Goal: Task Accomplishment & Management: Complete application form

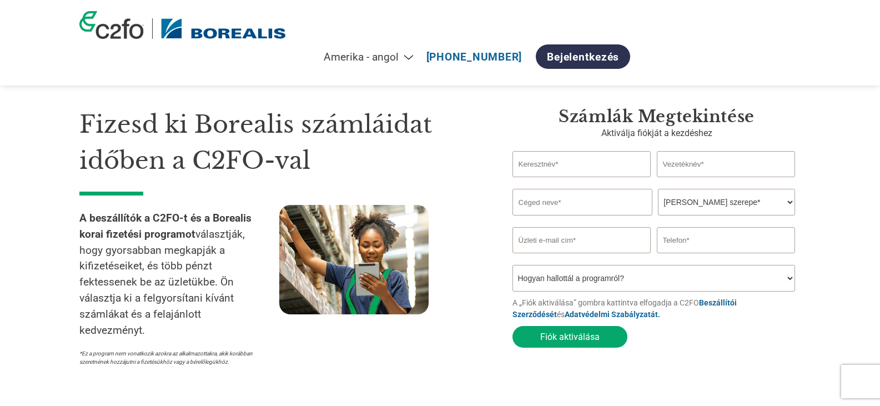
click at [543, 167] on input "text" at bounding box center [582, 164] width 139 height 26
type input "[PERSON_NAME]"
type input "Somlai"
type input "Fenyves Kft."
click at [706, 204] on select "Az Ön szerepe* Pénzügyi igazgató vezérlő Hitelmenedzser pénzügyi igazgató Kincs…" at bounding box center [726, 202] width 137 height 27
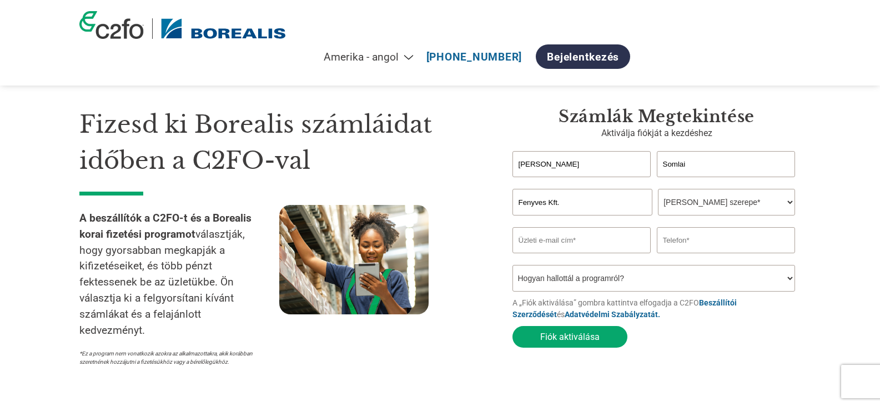
click at [819, 98] on section "Fizesd ki Borealis számláidat időben a C2FO-val A beszállítók a C2FO-t és a Bor…" at bounding box center [440, 225] width 880 height 363
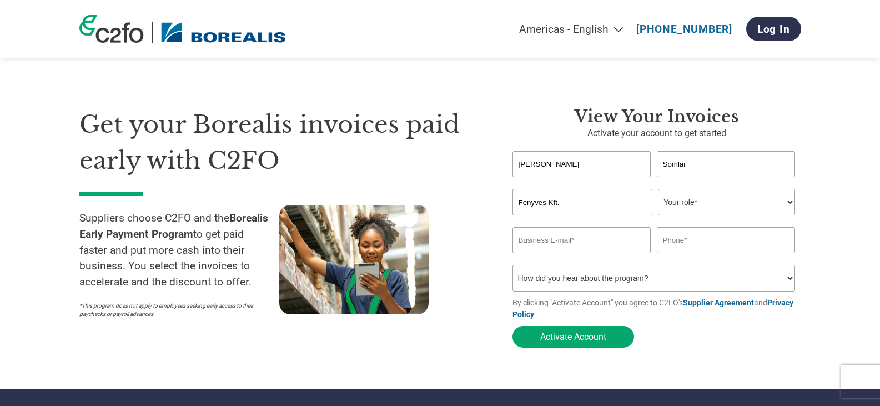
click at [730, 205] on select "Your role* CFO Controller Credit Manager Finance Director Treasurer CEO Preside…" at bounding box center [726, 202] width 137 height 27
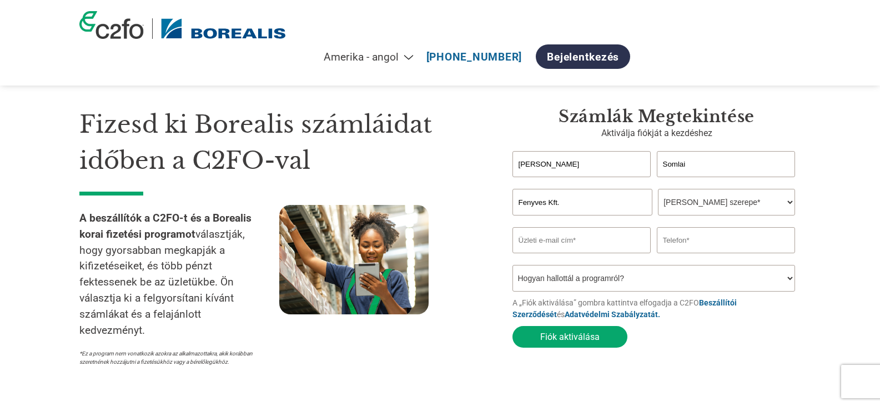
click at [726, 210] on select "Az Ön szerepe* Pénzügyi igazgató vezérlő Hitelmenedzser pénzügyi igazgató Kincs…" at bounding box center [726, 202] width 137 height 27
select select "CONTROLLER"
click at [658, 190] on select "Az Ön szerepe* Pénzügyi igazgató vezérlő Hitelmenedzser pénzügyi igazgató Kincs…" at bounding box center [726, 202] width 137 height 27
click at [605, 240] on input "email" at bounding box center [582, 240] width 139 height 26
type input "somlai.viktor@fenyves.hu"
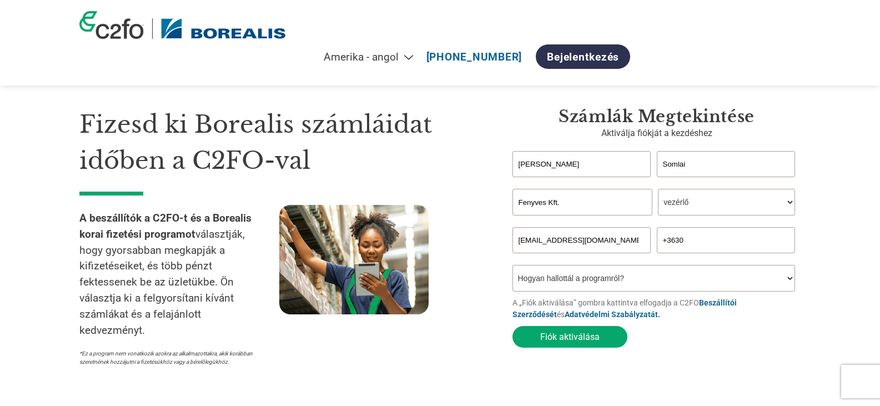
type input "+36308596685"
click at [669, 278] on select "Hogyan hallottál a programról? Kaptam egy levelet Email Közösségi média Online …" at bounding box center [654, 278] width 283 height 27
select select "Received a Letter"
click at [513, 268] on select "Hogyan hallottál a programról? Kaptam egy levelet Email Közösségi média Online …" at bounding box center [654, 278] width 283 height 27
click at [570, 338] on font "Fiók aktiválása" at bounding box center [569, 337] width 59 height 11
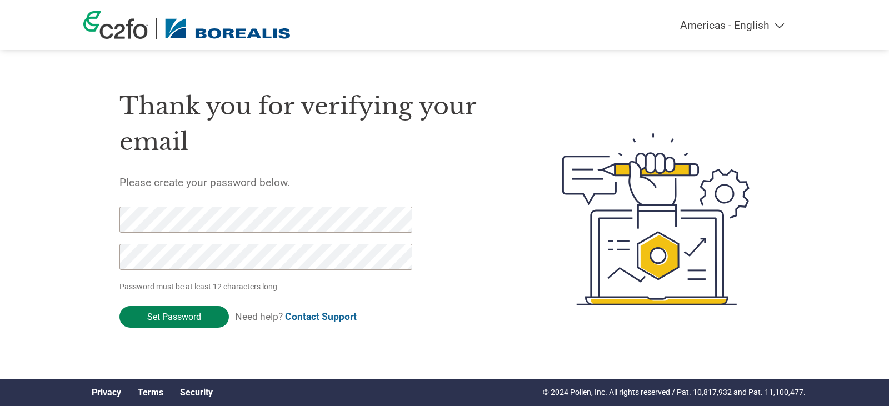
click at [162, 320] on input "Set Password" at bounding box center [173, 317] width 109 height 22
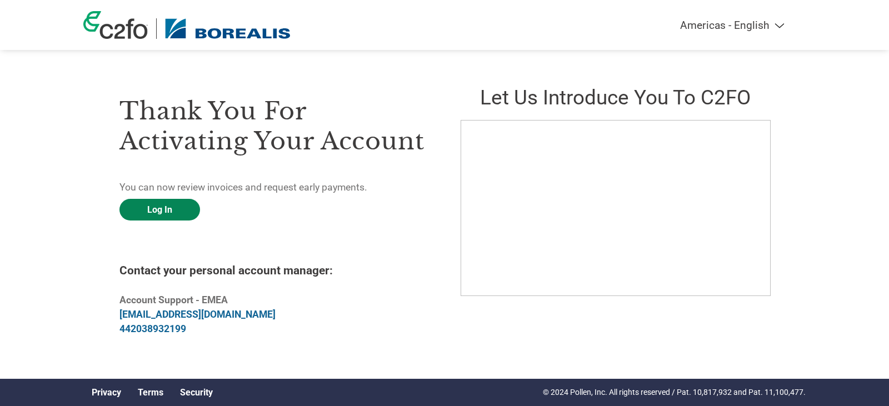
click at [147, 212] on link "Log In" at bounding box center [159, 210] width 81 height 22
